Goal: Task Accomplishment & Management: Complete application form

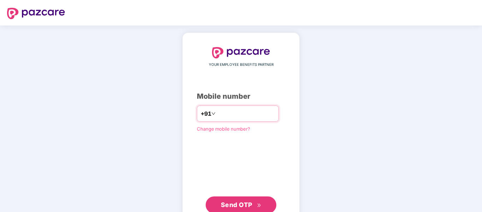
click at [241, 108] on input "number" at bounding box center [246, 113] width 58 height 11
type input "**********"
click at [250, 203] on span "Send OTP" at bounding box center [236, 204] width 31 height 7
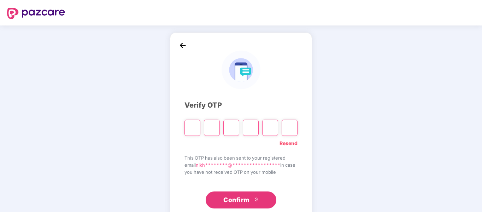
type input "*"
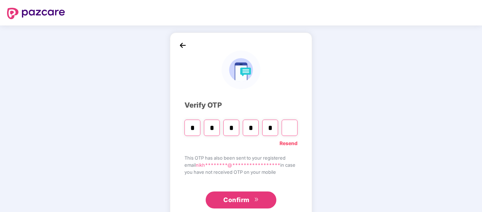
type input "*"
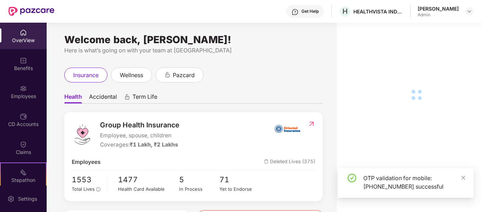
click at [466, 178] on div "OTP validation for mobile: [PHONE_NUMBER] successful" at bounding box center [406, 183] width 136 height 30
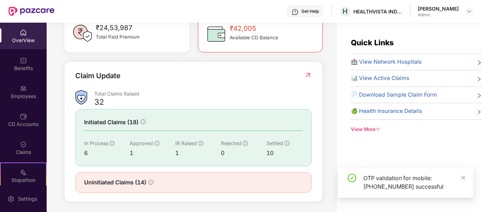
scroll to position [221, 0]
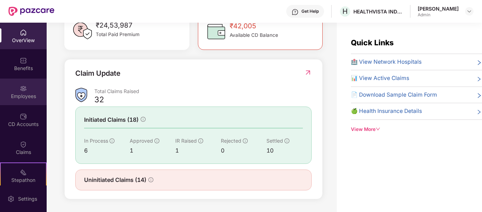
click at [21, 96] on div "Employees" at bounding box center [23, 96] width 47 height 7
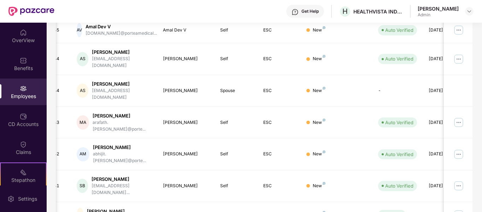
scroll to position [0, 0]
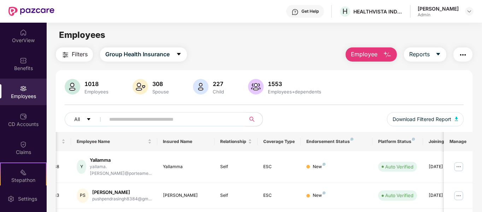
click at [376, 54] on span "Employee" at bounding box center [364, 54] width 26 height 9
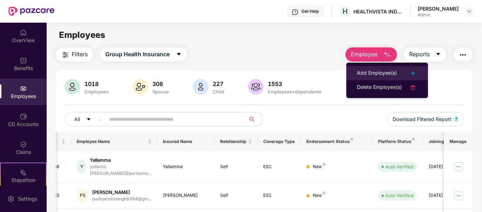
click at [392, 74] on div "Add Employee(s)" at bounding box center [377, 73] width 40 height 8
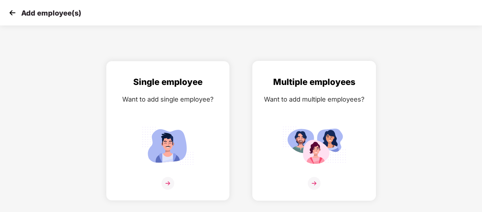
click at [317, 149] on img at bounding box center [314, 145] width 64 height 44
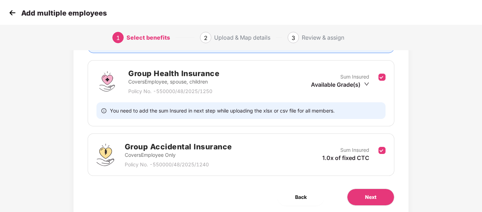
scroll to position [123, 0]
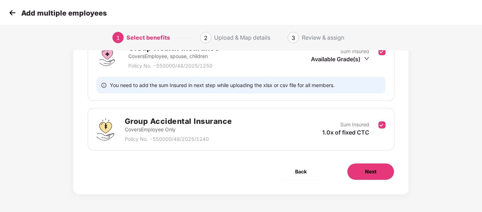
click at [372, 169] on span "Next" at bounding box center [370, 171] width 11 height 8
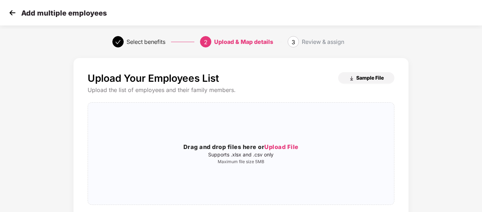
click at [356, 81] on span "Sample File" at bounding box center [370, 77] width 28 height 7
